Goal: Task Accomplishment & Management: Complete application form

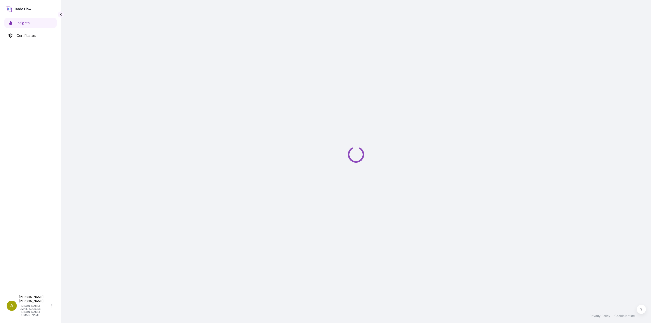
select select "2025"
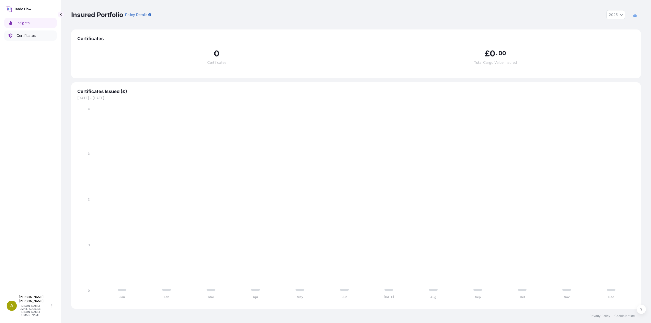
click at [30, 37] on p "Certificates" at bounding box center [26, 35] width 19 height 5
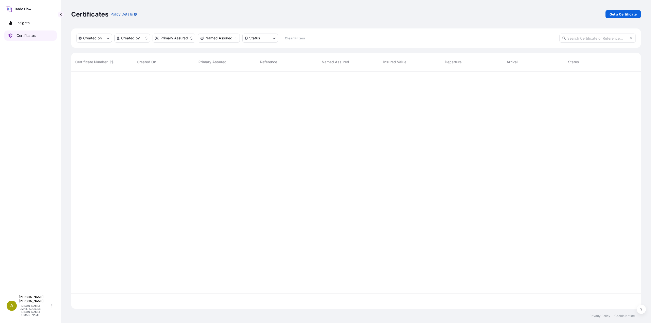
scroll to position [237, 566]
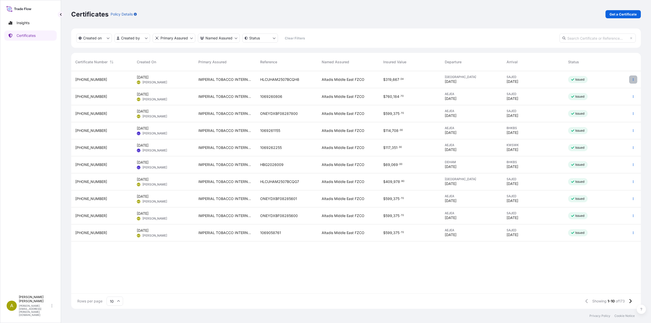
click at [632, 80] on icon "button" at bounding box center [632, 79] width 3 height 3
click at [608, 82] on p "Duplicate certificate" at bounding box center [608, 80] width 34 height 5
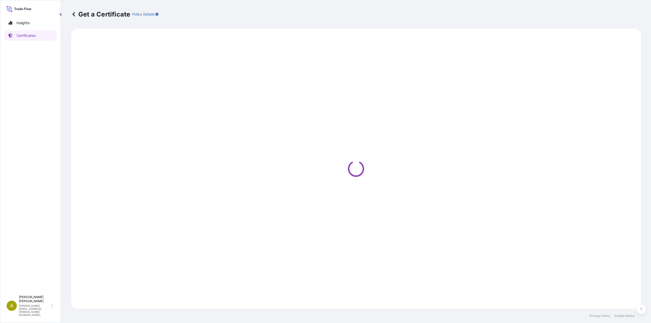
select select "Sea"
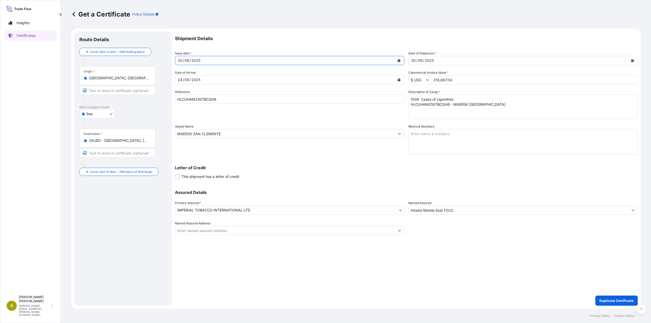
click at [397, 60] on icon "Calendar" at bounding box center [398, 60] width 3 height 3
click at [240, 74] on icon "Next" at bounding box center [239, 75] width 3 height 3
click at [184, 103] on div "8" at bounding box center [183, 103] width 9 height 9
click at [633, 61] on icon "Calendar" at bounding box center [632, 60] width 3 height 3
click at [417, 105] on div "8" at bounding box center [417, 103] width 9 height 9
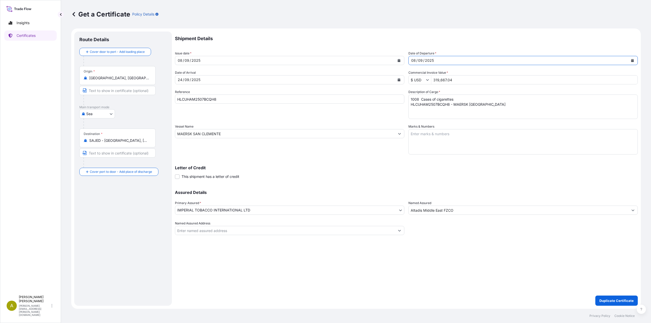
click at [398, 81] on icon "Calendar" at bounding box center [399, 79] width 3 height 3
click at [240, 95] on icon "Next" at bounding box center [239, 94] width 3 height 3
click at [241, 113] on div "5" at bounding box center [241, 113] width 9 height 9
drag, startPoint x: 473, startPoint y: 81, endPoint x: 403, endPoint y: 79, distance: 69.4
click at [403, 79] on div "Shipment Details Issue date * [DATE] Date of Departure * [DATE] Date of Arrival…" at bounding box center [406, 134] width 463 height 204
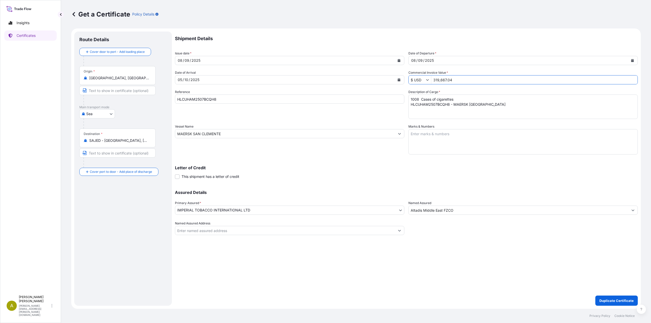
paste input "80733.5"
type input "380,733.54"
drag, startPoint x: 216, startPoint y: 99, endPoint x: 154, endPoint y: 97, distance: 62.3
click at [154, 97] on form "Route Details Cover door to port - Add loading place Place of loading Road / In…" at bounding box center [355, 168] width 569 height 280
paste input "873381"
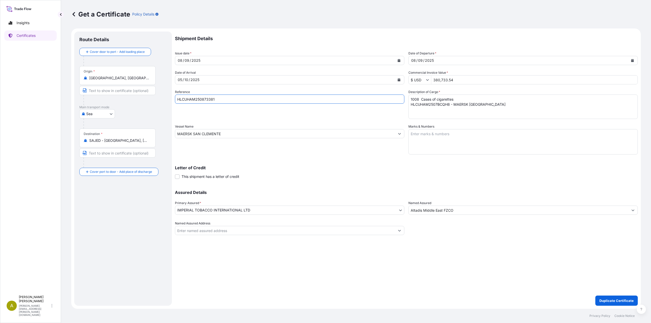
type input "HLCUHAM250873381"
drag, startPoint x: 499, startPoint y: 110, endPoint x: 371, endPoint y: 85, distance: 130.8
click at [371, 85] on div "Shipment Details Issue date * [DATE] Date of Departure * [DATE] Date of Arrival…" at bounding box center [406, 134] width 463 height 204
paste textarea "48 Cases of cigarettes HLCUHAM250873381 - HOUSTON EXPRESS"
type textarea "1048 Cases of cigarettes HLCUHAM250873381 - HOUSTON EXPRESS"
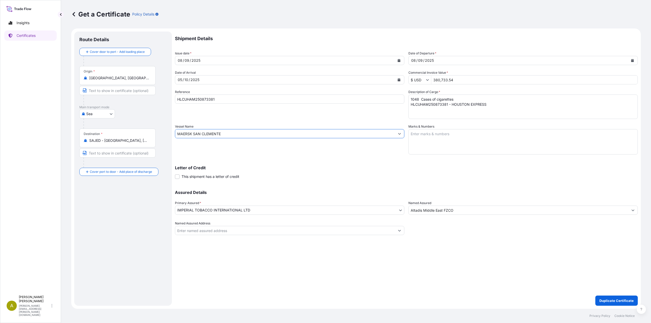
drag, startPoint x: 226, startPoint y: 131, endPoint x: 139, endPoint y: 131, distance: 87.4
click at [139, 131] on form "Route Details Cover door to port - Add loading place Place of loading Road / In…" at bounding box center [355, 168] width 569 height 280
paste input "HOUSTON EXPRESS"
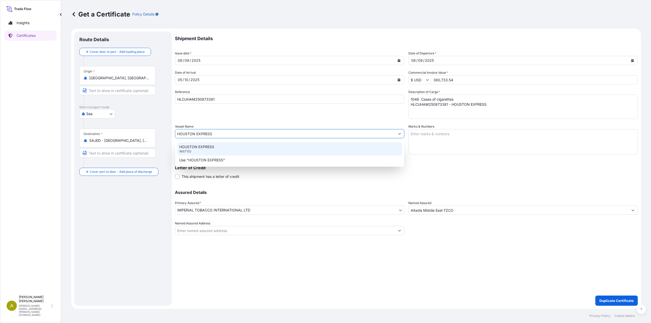
click at [216, 146] on div "HOUSTON EXPRESS 9667150" at bounding box center [289, 148] width 225 height 13
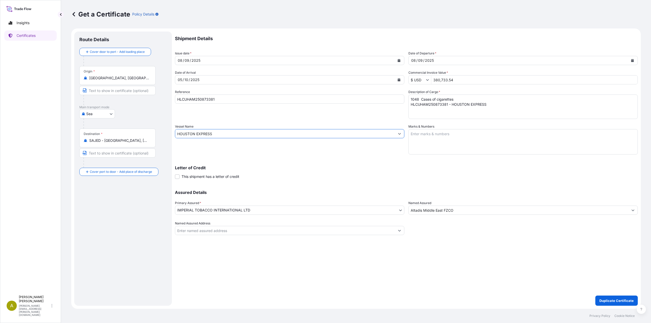
type input "HOUSTON EXPRESS"
click at [612, 300] on p "Duplicate Certificate" at bounding box center [616, 300] width 34 height 5
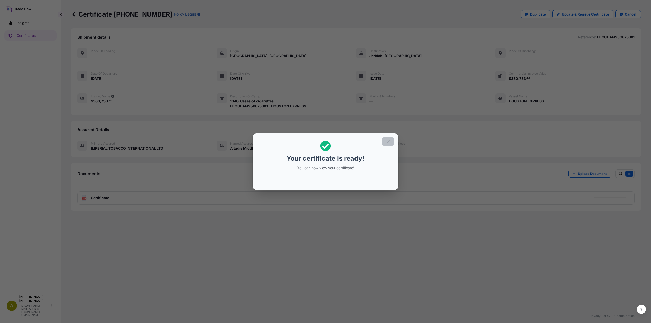
click at [392, 142] on button "button" at bounding box center [388, 142] width 13 height 8
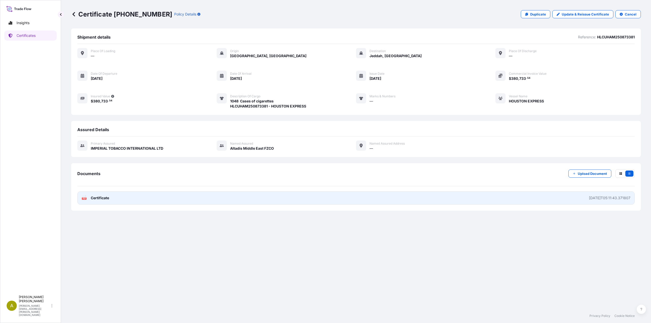
click at [584, 200] on link "PDF Certificate [DATE]T05:11:43.371807" at bounding box center [355, 197] width 557 height 13
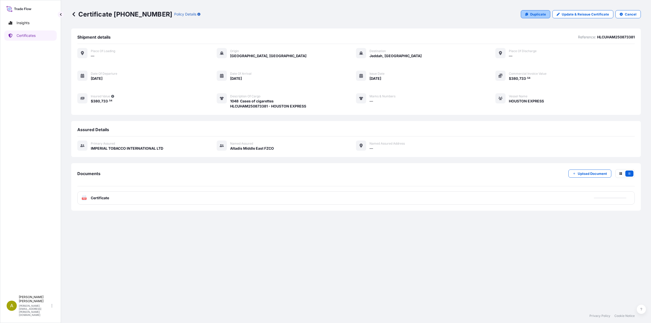
click at [546, 14] on p "Duplicate" at bounding box center [538, 14] width 16 height 5
select select "Sea"
select select "31694"
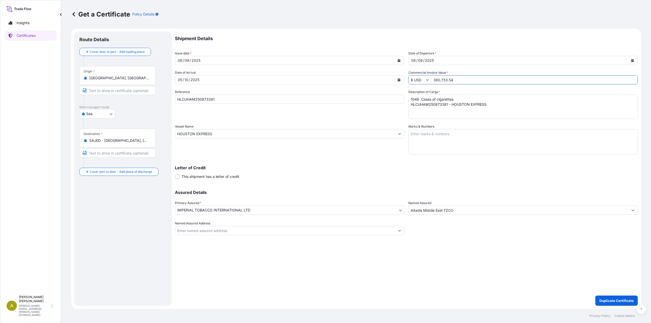
drag, startPoint x: 467, startPoint y: 81, endPoint x: 414, endPoint y: 82, distance: 53.6
click at [414, 82] on div "$ USD 380,733.54" at bounding box center [522, 79] width 229 height 9
paste input "19667.0"
type input "319,667.04"
drag, startPoint x: 236, startPoint y: 99, endPoint x: 143, endPoint y: 98, distance: 92.8
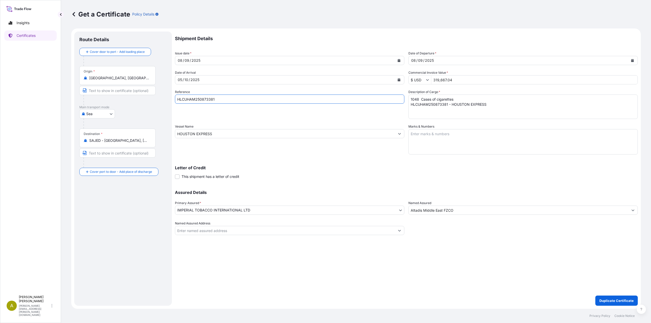
click at [143, 98] on form "Route Details Cover door to port - Add loading place Place of loading Road / In…" at bounding box center [355, 168] width 569 height 280
paste input "ASPD0"
type input "HLCUHAM2508ASPD0"
drag, startPoint x: 493, startPoint y: 109, endPoint x: 376, endPoint y: 91, distance: 118.0
click at [376, 91] on div "Shipment Details Issue date * [DATE] Date of Departure * [DATE] Date of Arrival…" at bounding box center [406, 134] width 463 height 204
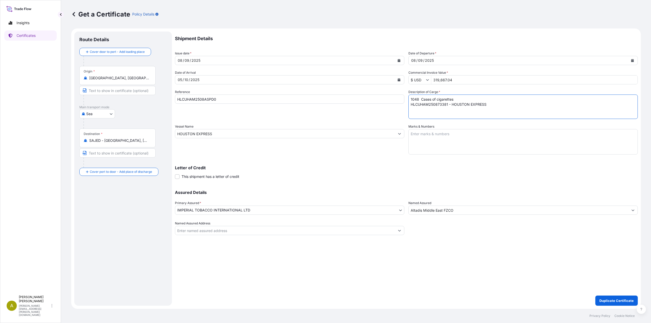
paste textarea "08 Cases of cigarettes HLCUHAM2508ASPD0 - HOUSTON EXPRESS"
type textarea "1008 Cases of cigarettes HLCUHAM2508ASPD0 - HOUSTON EXPRESS"
click at [608, 302] on p "Duplicate Certificate" at bounding box center [616, 300] width 34 height 5
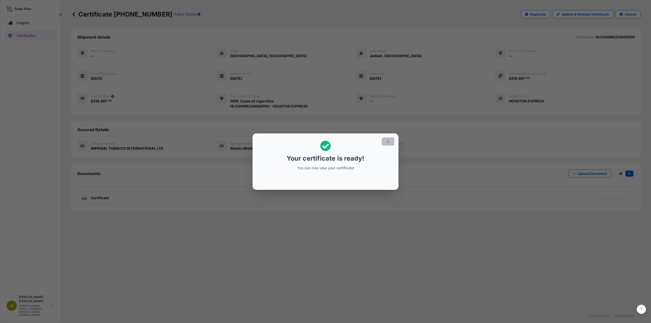
click at [386, 141] on icon "button" at bounding box center [388, 141] width 5 height 5
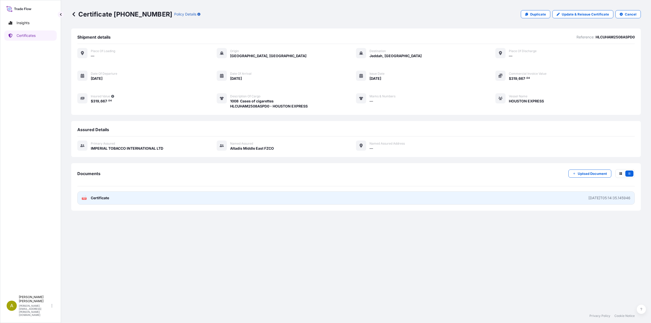
click at [145, 193] on link "PDF Certificate [DATE]T05:14:35.145946" at bounding box center [355, 197] width 557 height 13
